Goal: Transaction & Acquisition: Purchase product/service

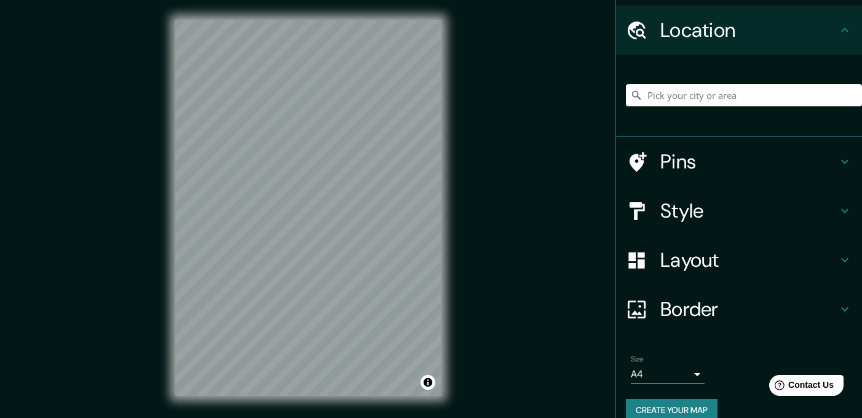
scroll to position [52, 0]
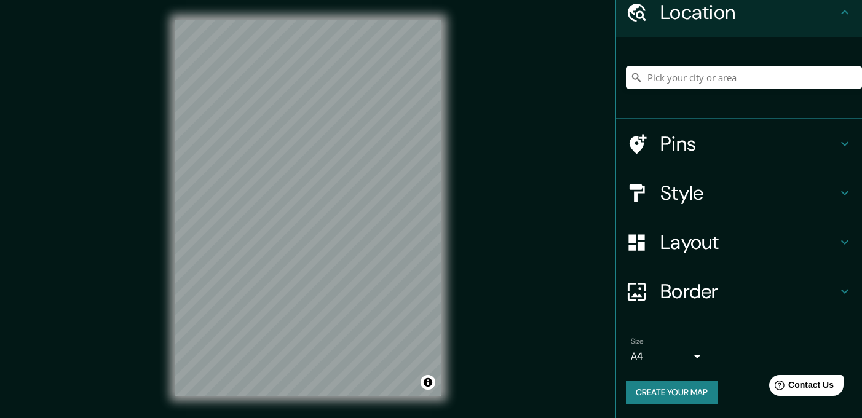
click at [685, 357] on body "Mappin Location Pins Style Layout Border Choose a border. Hint : you can make l…" at bounding box center [431, 209] width 862 height 418
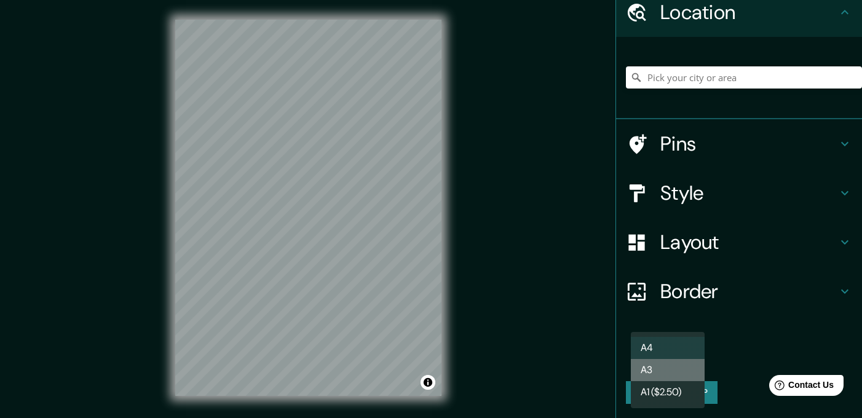
click at [677, 370] on li "A3" at bounding box center [668, 370] width 74 height 22
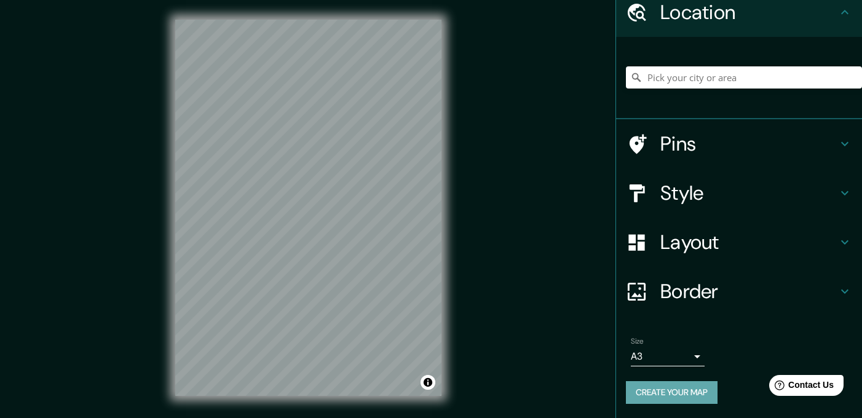
click at [659, 391] on button "Create your map" at bounding box center [672, 392] width 92 height 23
click at [644, 395] on button "Create your map" at bounding box center [672, 392] width 92 height 23
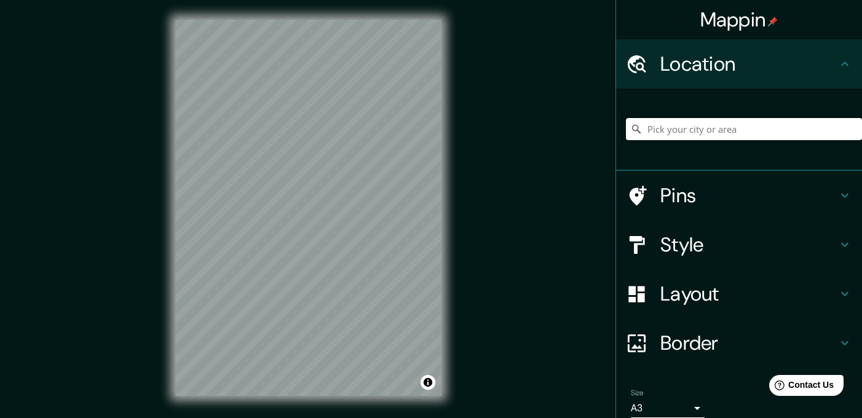
click at [711, 130] on input "Pick your city or area" at bounding box center [744, 129] width 236 height 22
click at [443, 210] on div "© Mapbox © OpenStreetMap Improve this map" at bounding box center [309, 208] width 306 height 416
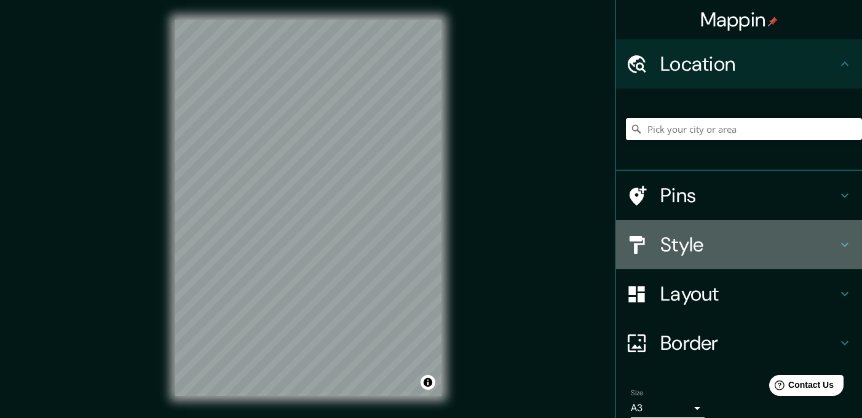
click at [659, 234] on div at bounding box center [643, 245] width 34 height 22
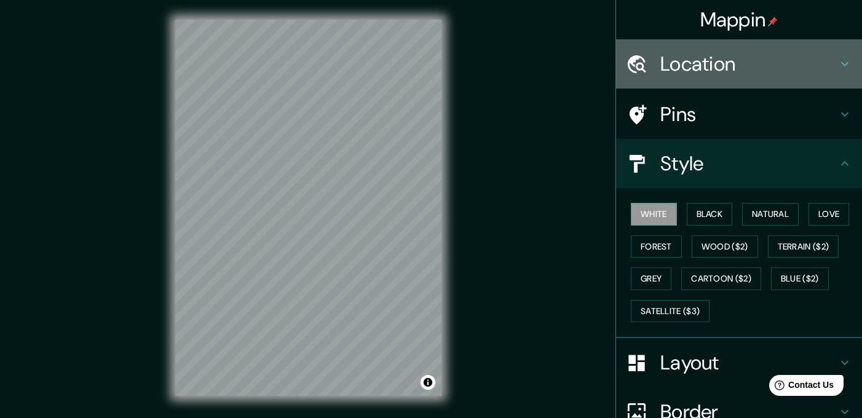
click at [688, 52] on h4 "Location" at bounding box center [749, 64] width 177 height 25
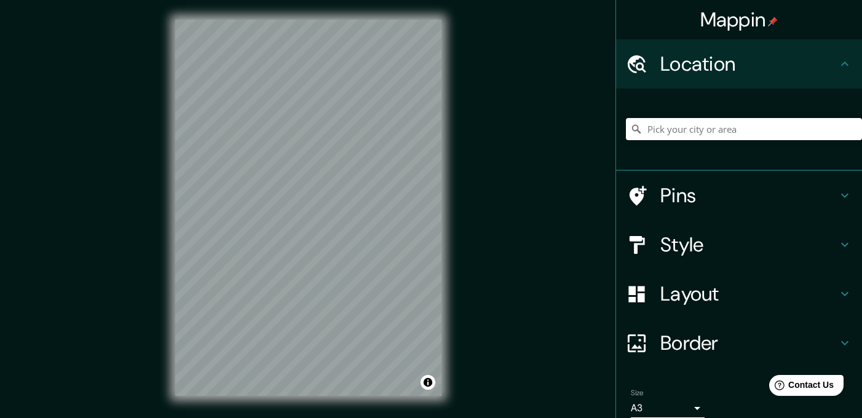
click at [688, 53] on h4 "Location" at bounding box center [749, 64] width 177 height 25
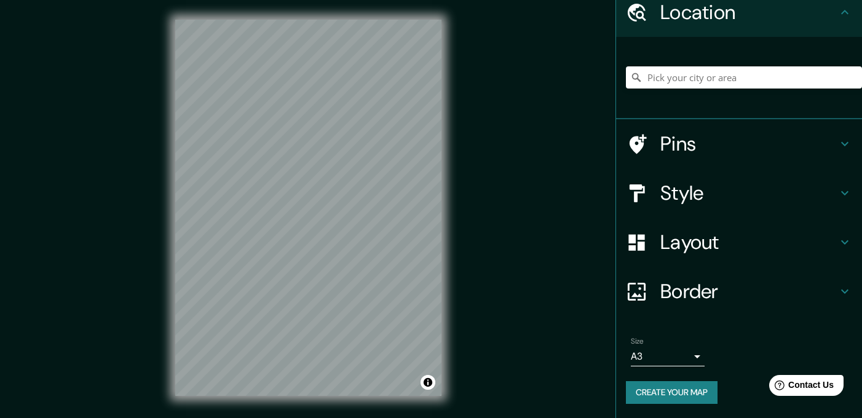
click at [700, 292] on h4 "Border" at bounding box center [749, 291] width 177 height 25
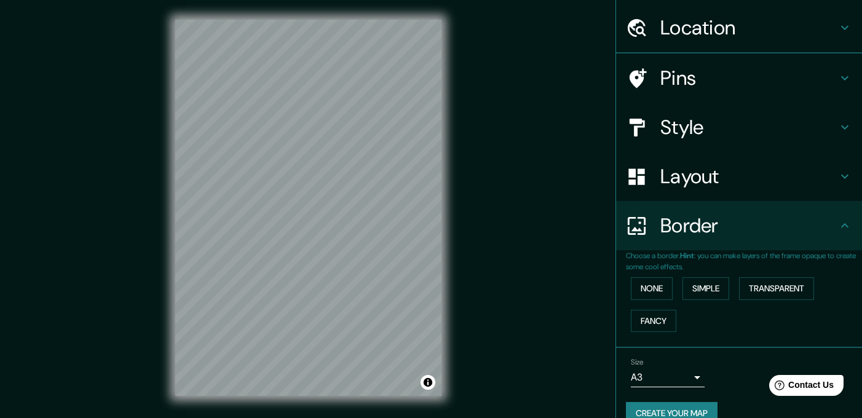
scroll to position [52, 0]
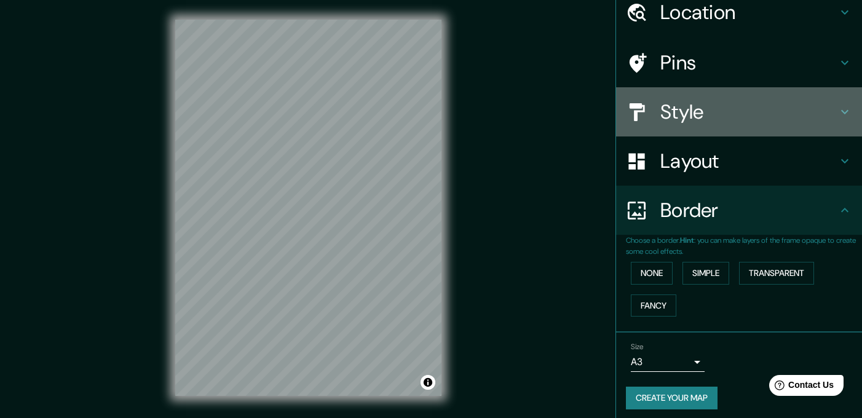
click at [662, 114] on h4 "Style" at bounding box center [749, 112] width 177 height 25
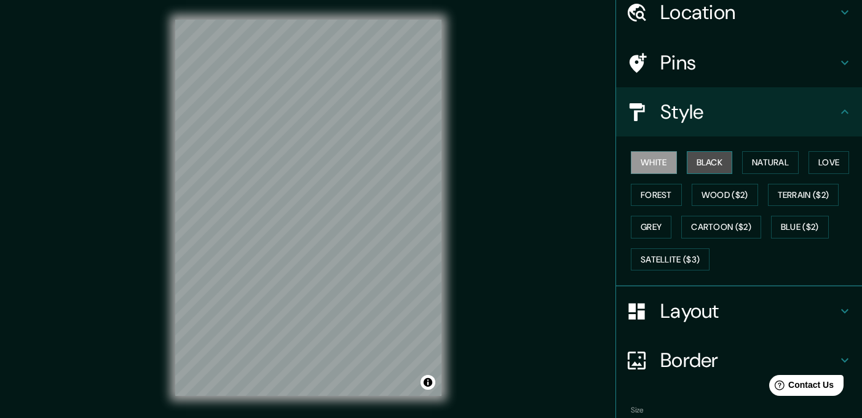
click at [704, 161] on button "Black" at bounding box center [710, 162] width 46 height 23
click at [668, 162] on button "White" at bounding box center [654, 162] width 46 height 23
click at [712, 165] on button "Black" at bounding box center [710, 162] width 46 height 23
click at [699, 161] on button "Black" at bounding box center [710, 162] width 46 height 23
click at [635, 161] on button "White" at bounding box center [654, 162] width 46 height 23
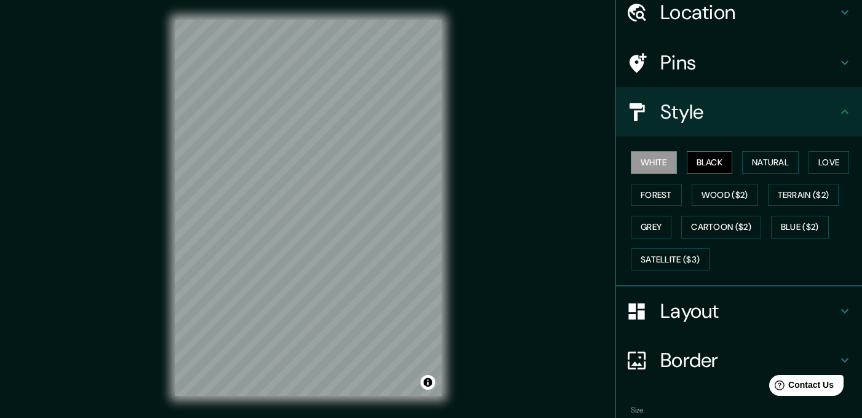
click at [717, 158] on button "Black" at bounding box center [710, 162] width 46 height 23
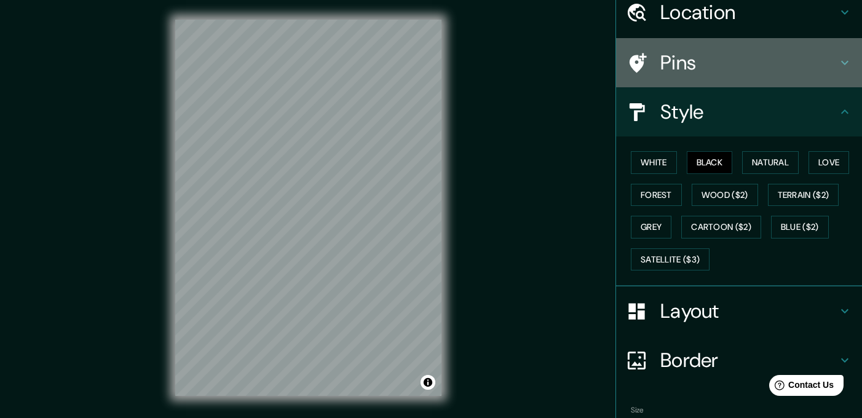
click at [640, 65] on icon at bounding box center [638, 63] width 17 height 20
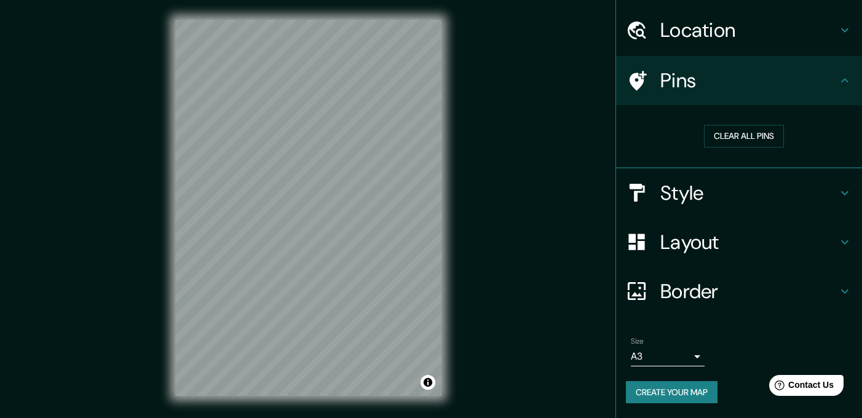
scroll to position [34, 0]
click at [641, 86] on icon at bounding box center [637, 81] width 22 height 22
click at [688, 89] on h4 "Pins" at bounding box center [749, 80] width 177 height 25
